Goal: Task Accomplishment & Management: Manage account settings

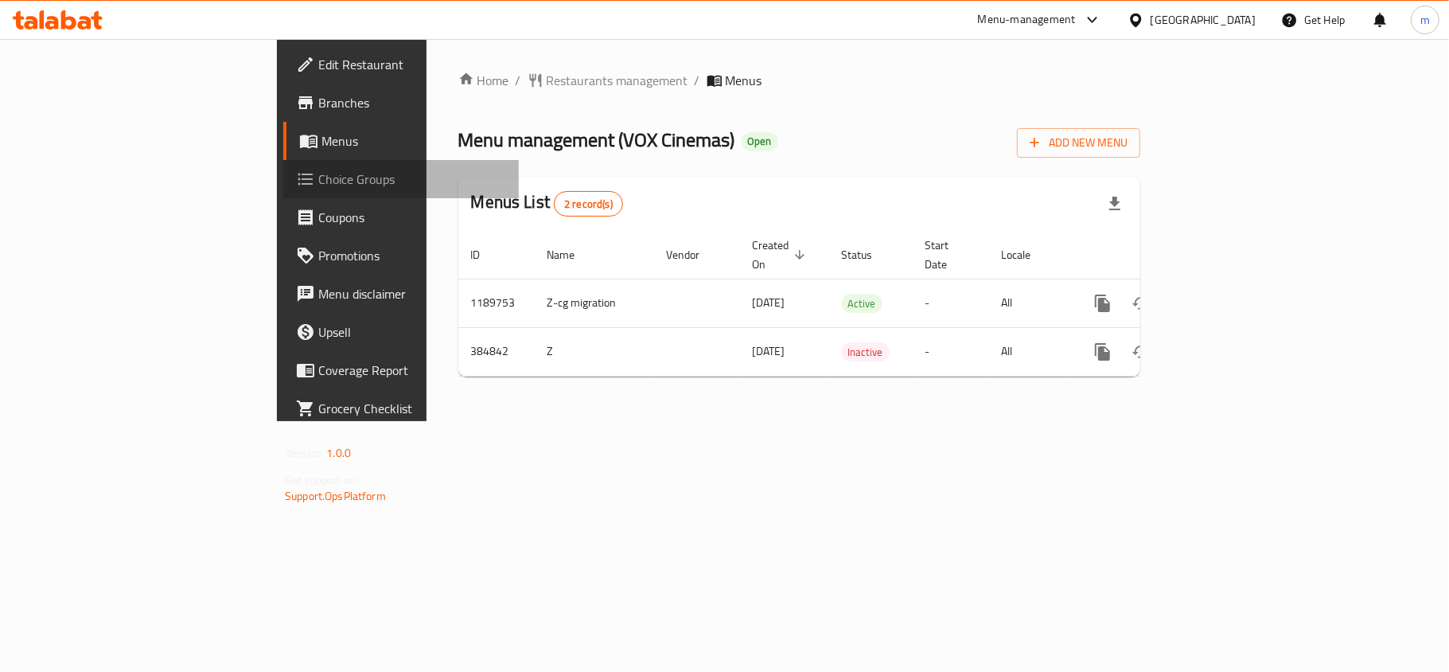
click at [318, 183] on span "Choice Groups" at bounding box center [412, 179] width 188 height 19
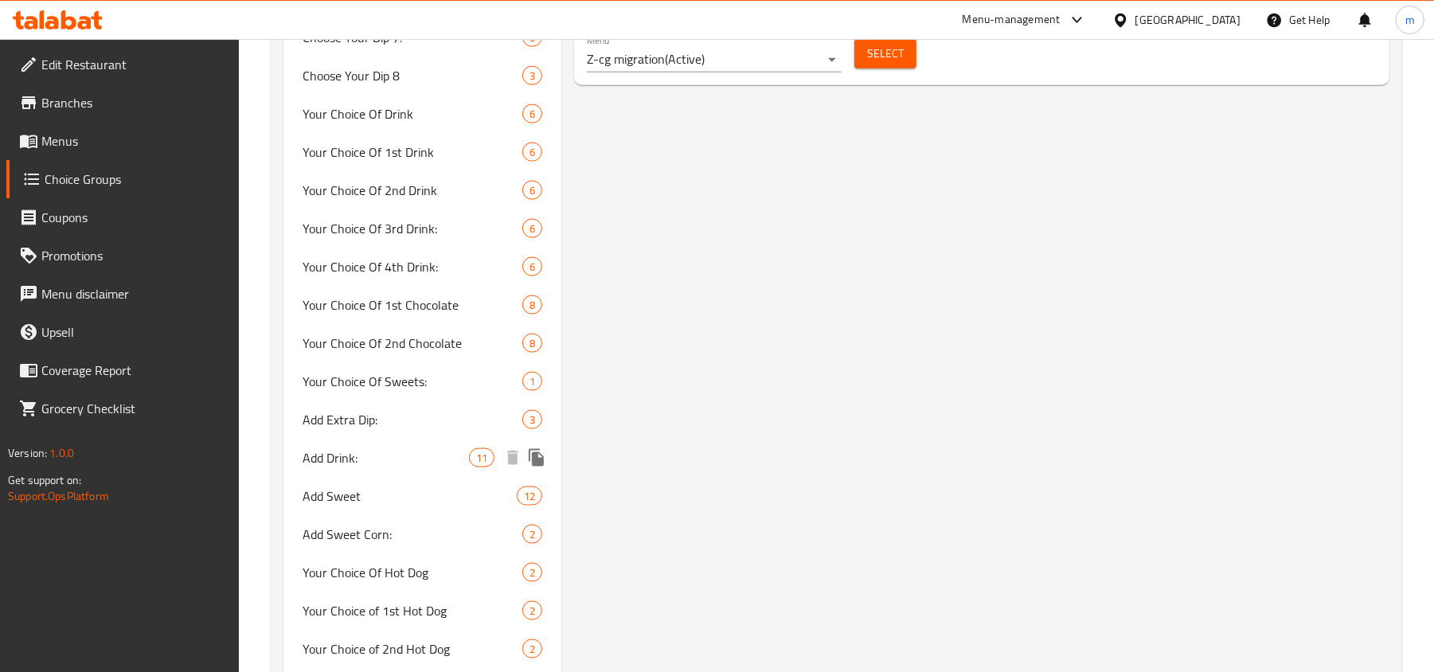
scroll to position [1592, 0]
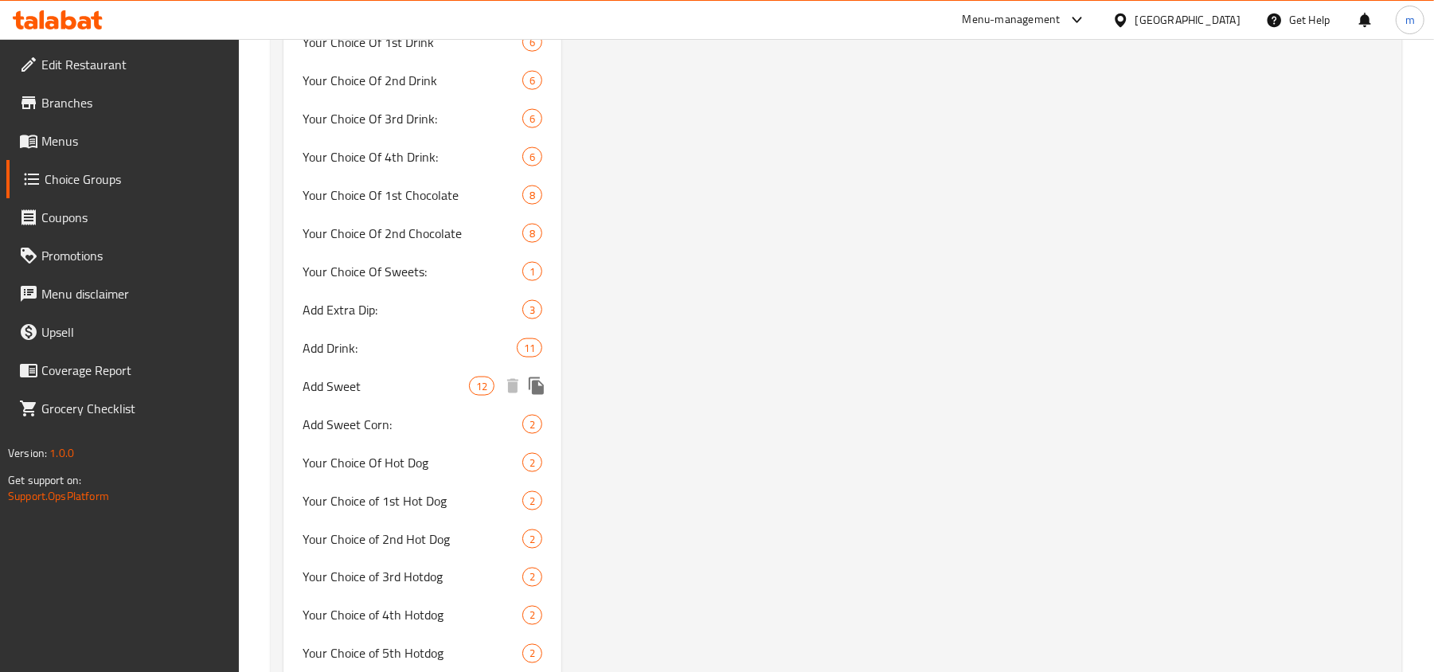
click at [350, 380] on span "Add Sweet" at bounding box center [385, 385] width 166 height 19
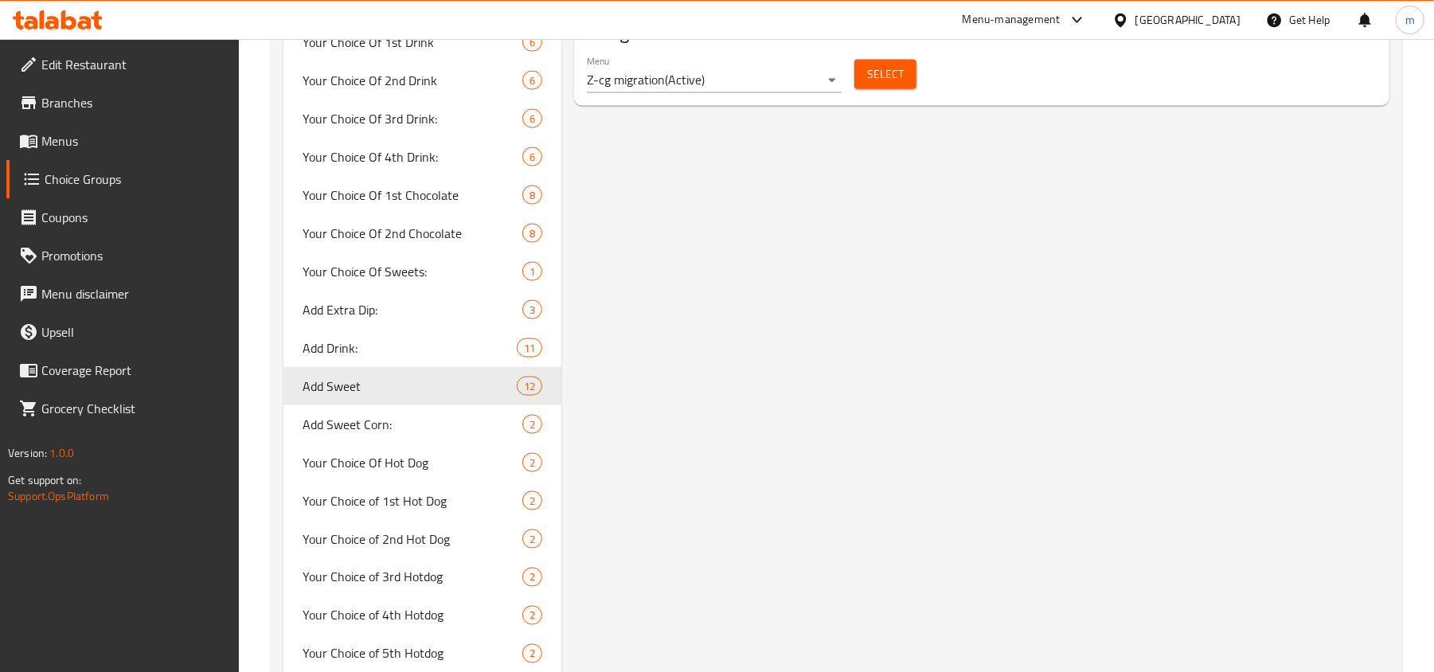
type input "Add Sweet"
type input "اضافه الحلو"
type input "0"
type input "12"
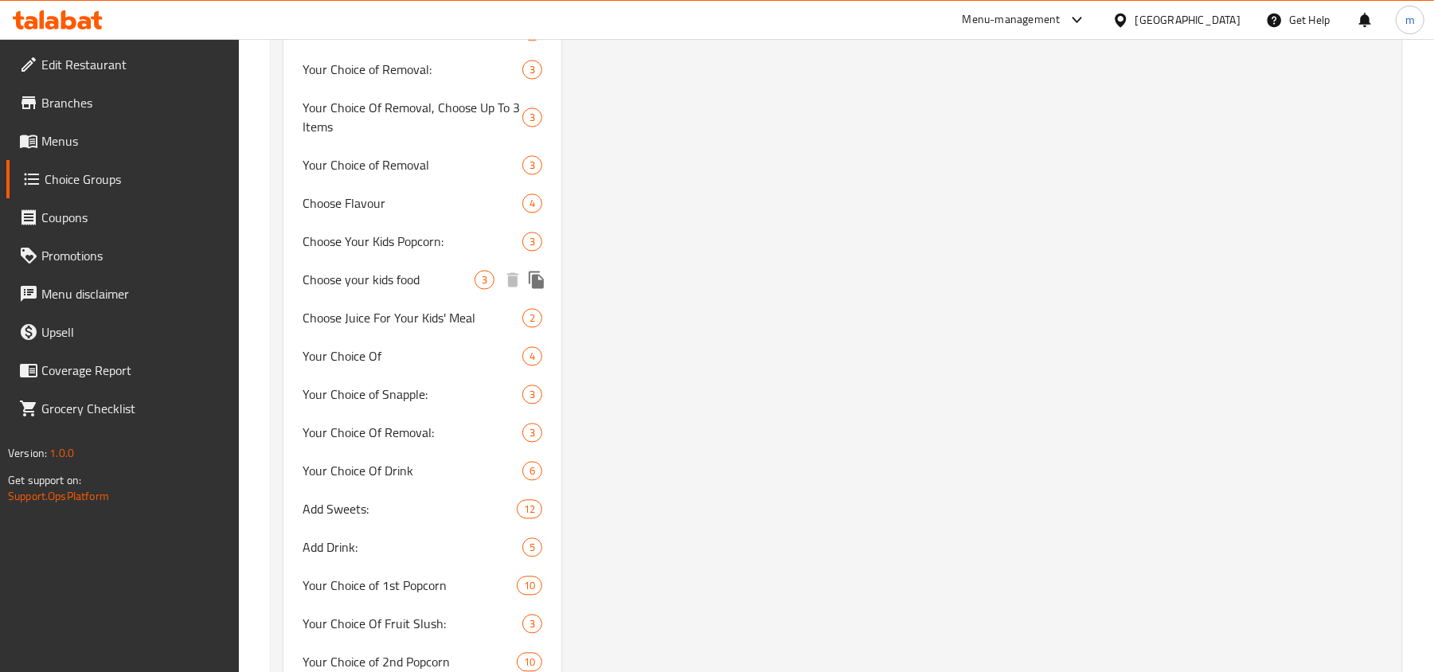
scroll to position [2335, 0]
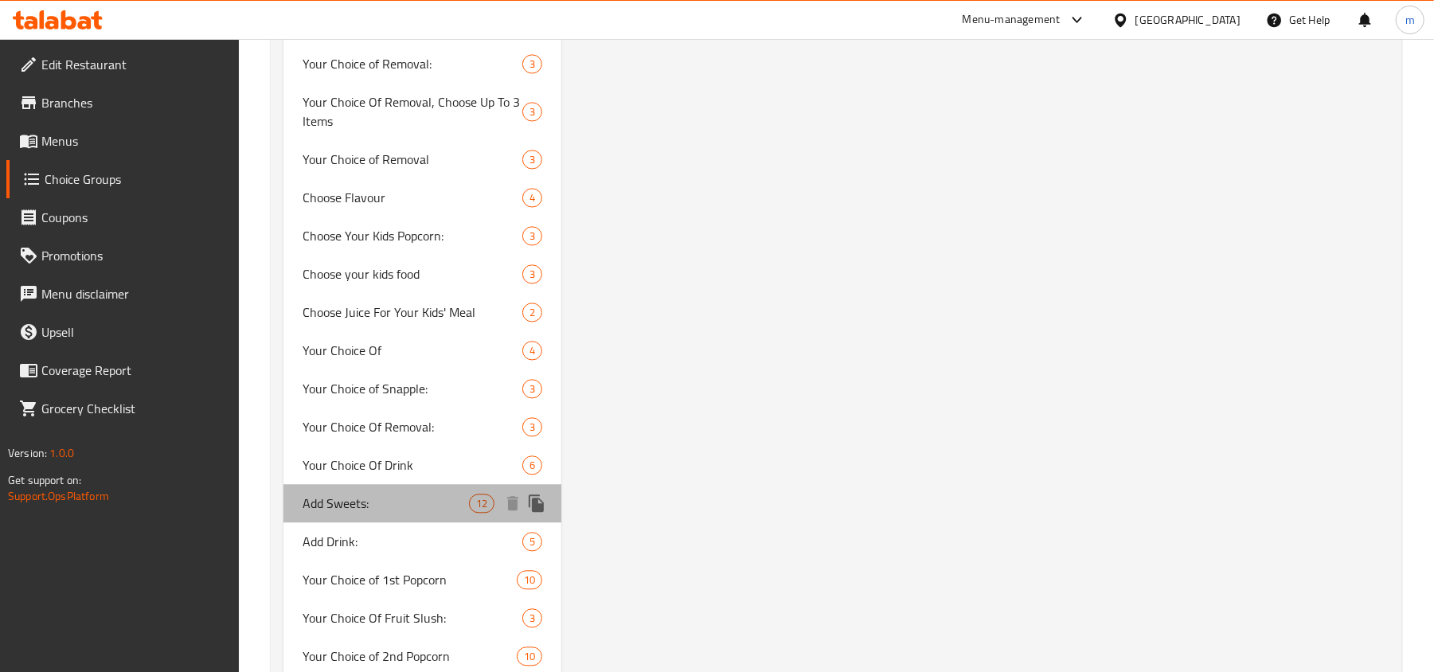
click at [371, 494] on span "Add Sweets:" at bounding box center [385, 503] width 166 height 19
type input "Add Sweets:"
type input "إضافة حلويات:"
type input "10"
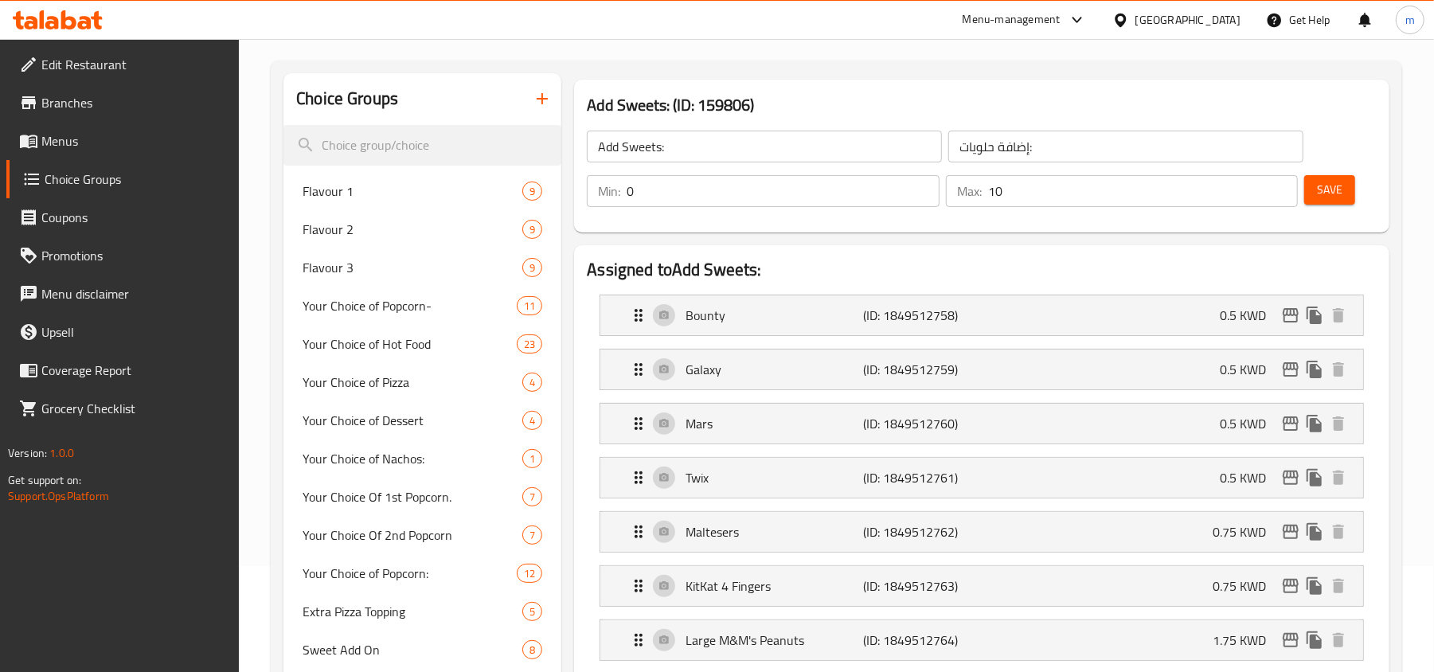
scroll to position [0, 0]
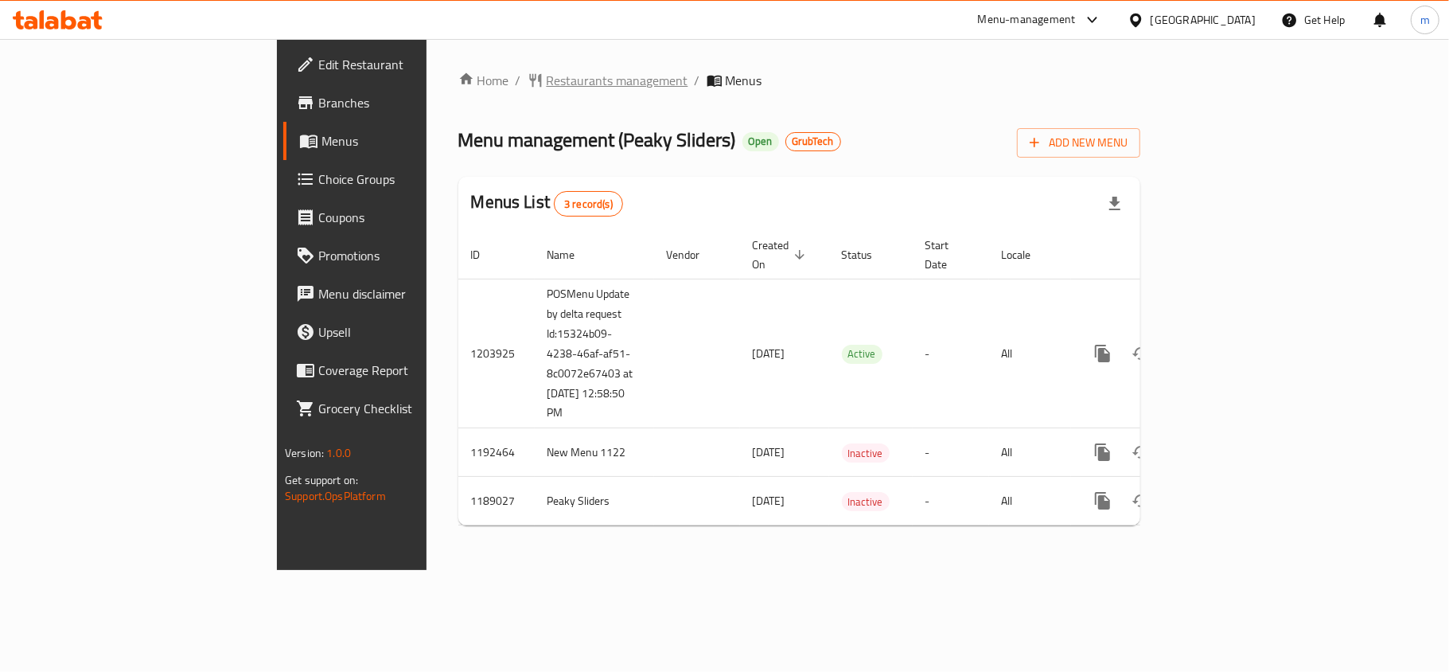
click at [547, 83] on span "Restaurants management" at bounding box center [618, 80] width 142 height 19
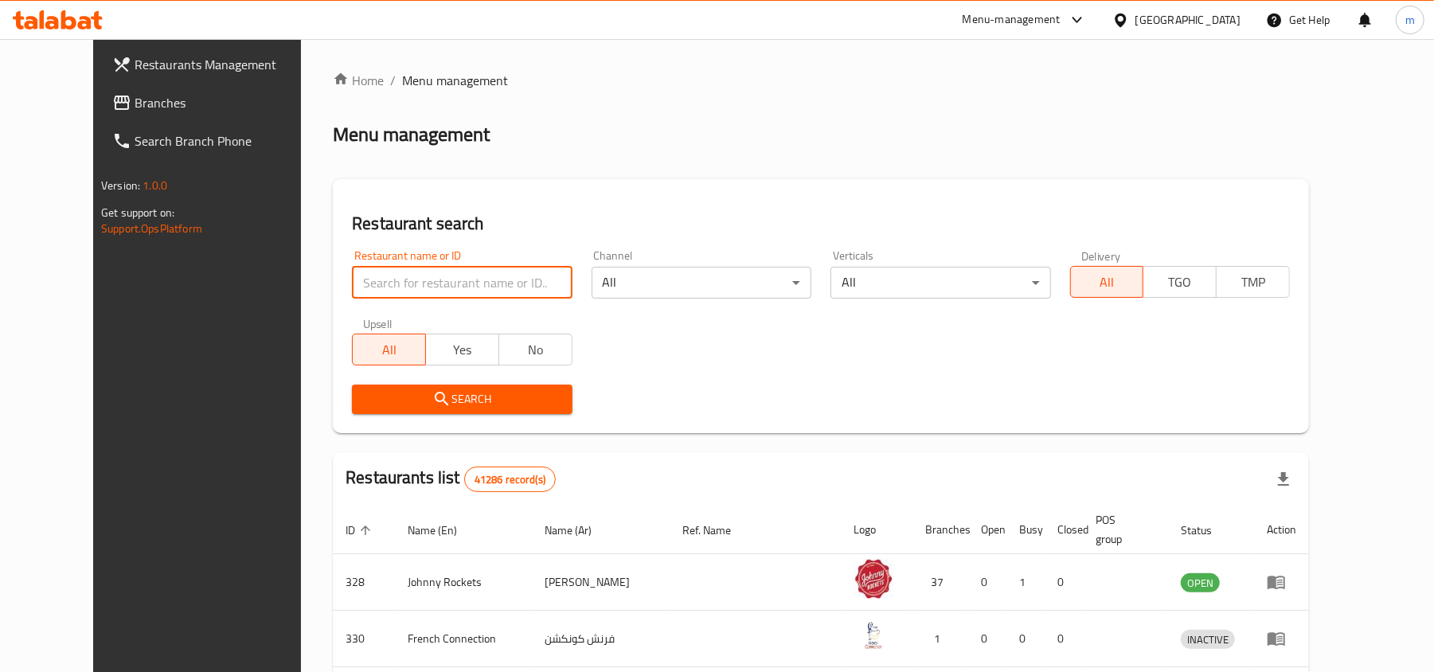
click at [439, 280] on input "search" at bounding box center [462, 283] width 220 height 32
paste input "667187"
type input "667187"
click button "Search" at bounding box center [462, 398] width 220 height 29
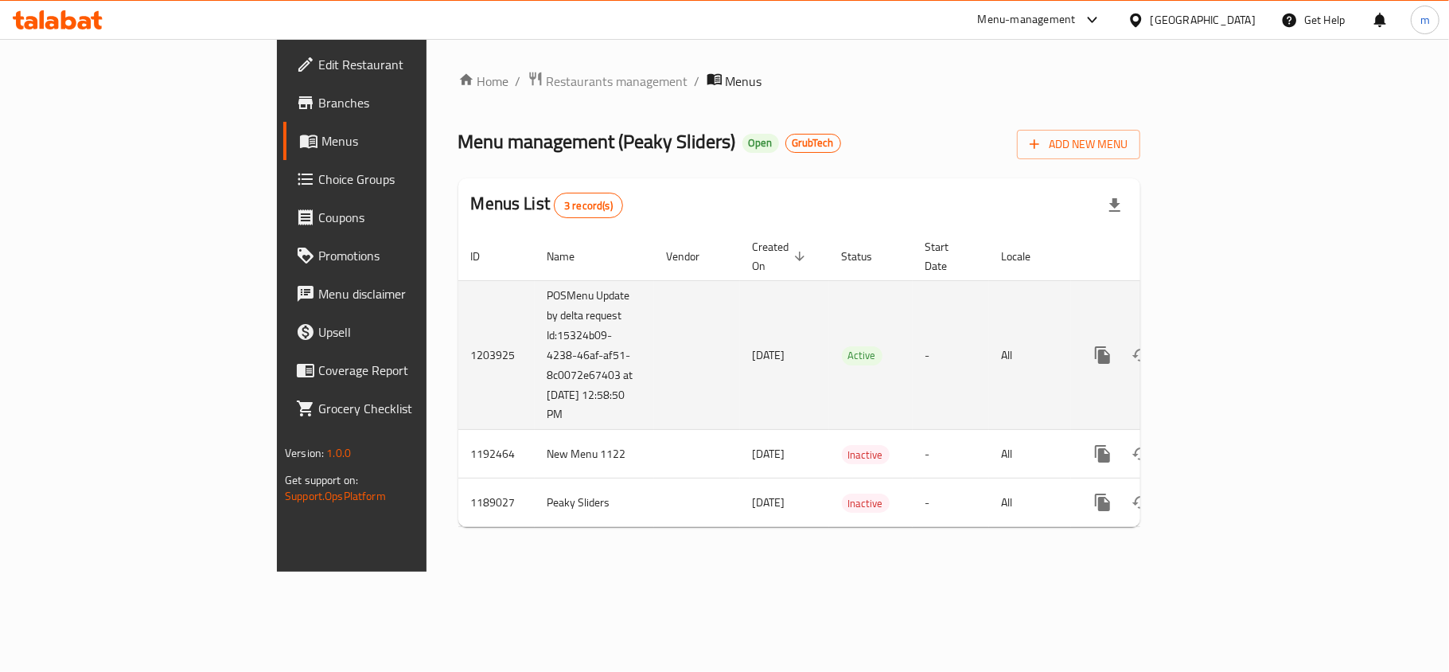
click at [1225, 348] on icon "enhanced table" at bounding box center [1218, 355] width 14 height 14
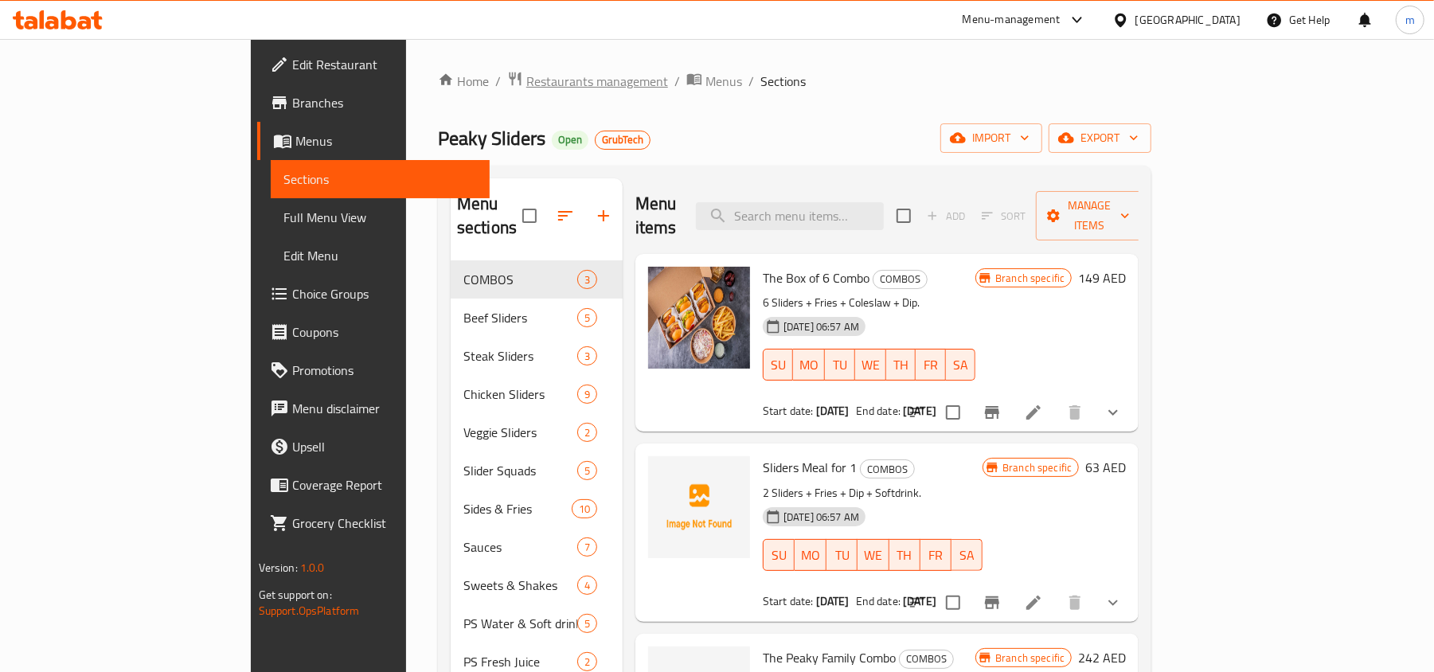
click at [526, 84] on span "Restaurants management" at bounding box center [597, 81] width 142 height 19
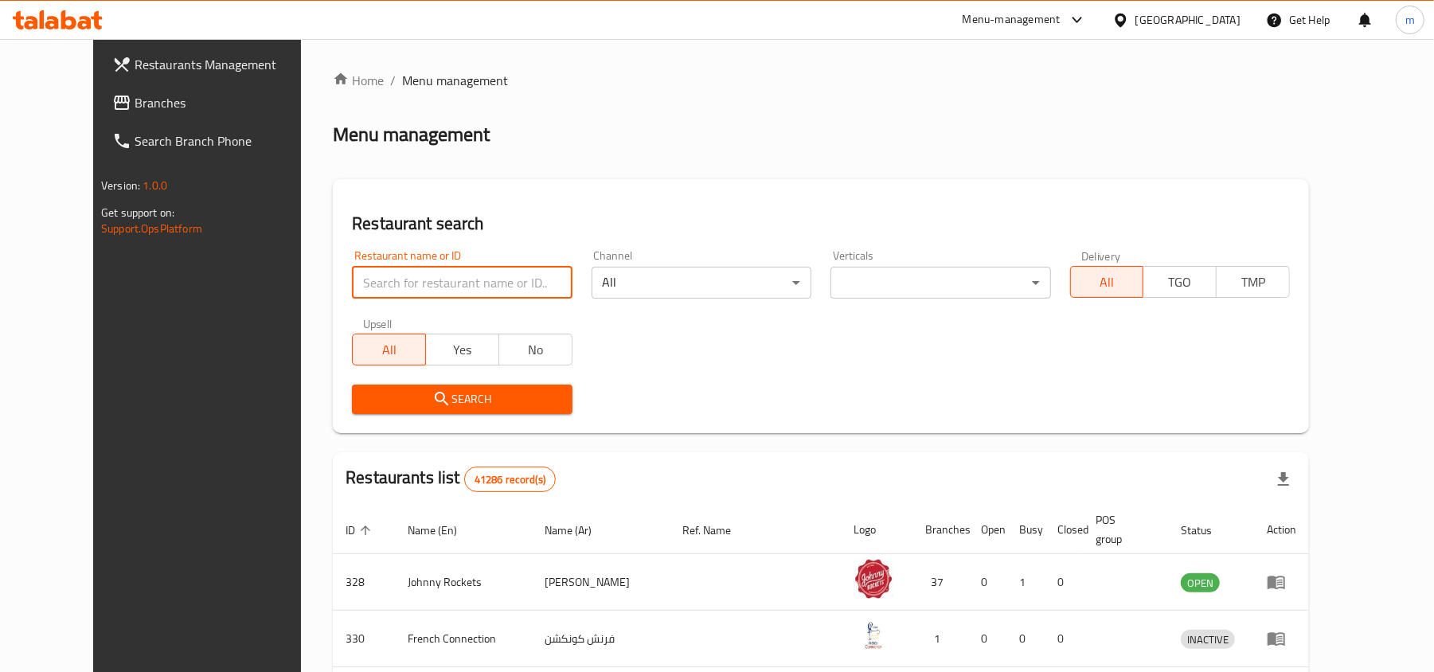
click at [387, 290] on input "search" at bounding box center [462, 283] width 220 height 32
paste input "667187"
type input "667187"
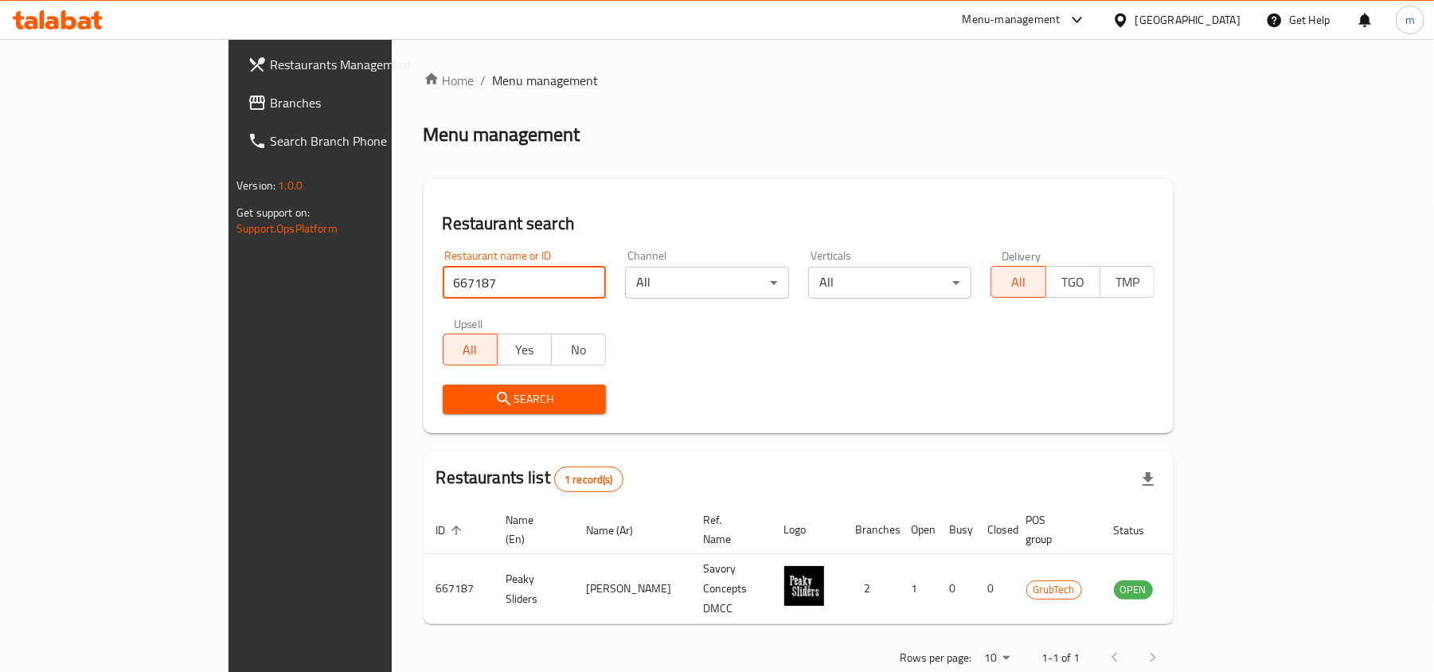
click at [270, 109] on span "Branches" at bounding box center [362, 102] width 185 height 19
